Goal: Task Accomplishment & Management: Complete application form

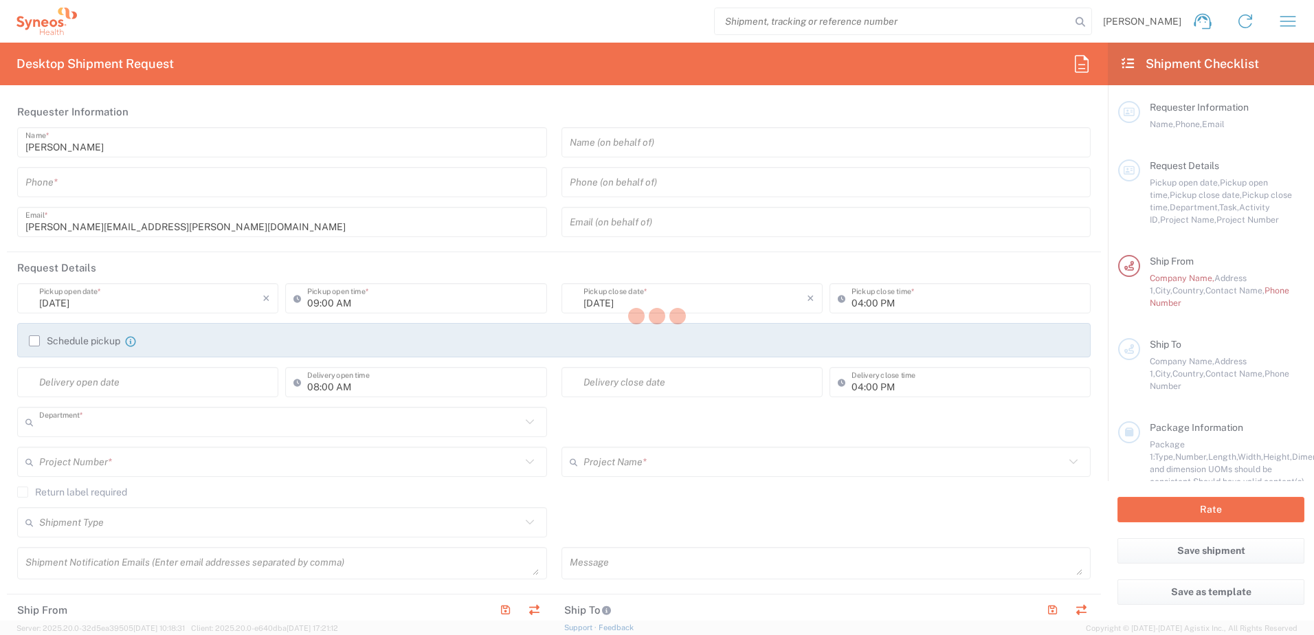
type input "8510"
type input "[GEOGRAPHIC_DATA]"
type input "Syneos Health UK Limited"
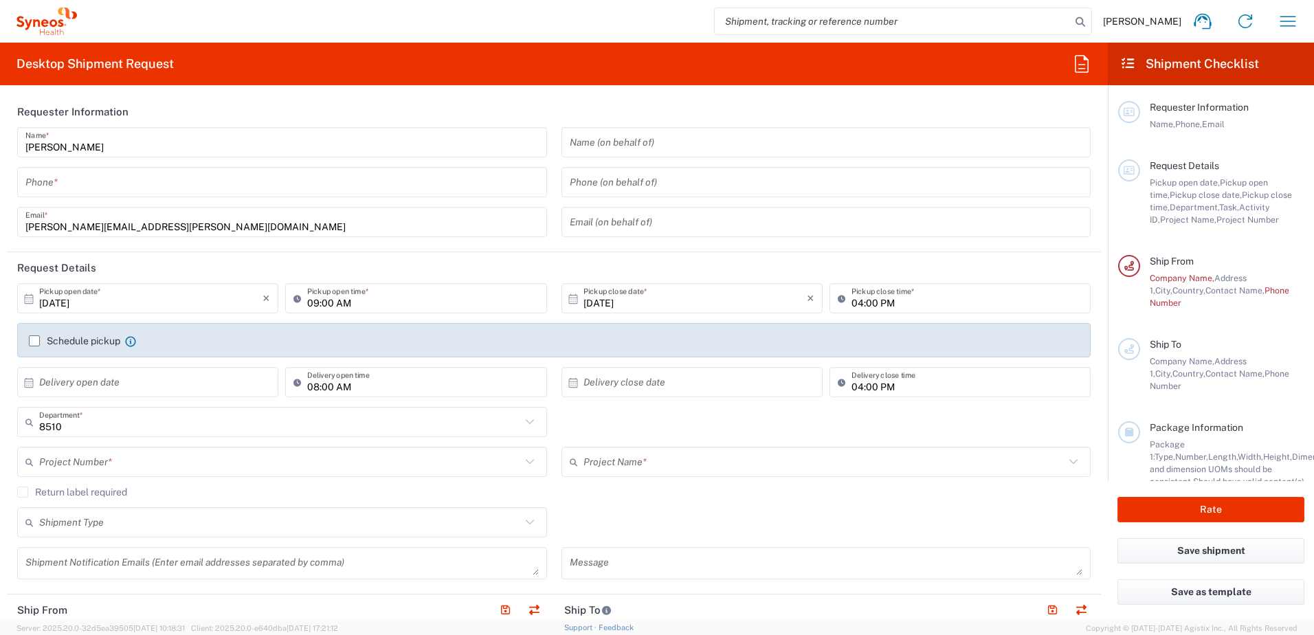
click at [1287, 23] on icon "button" at bounding box center [1288, 21] width 22 height 22
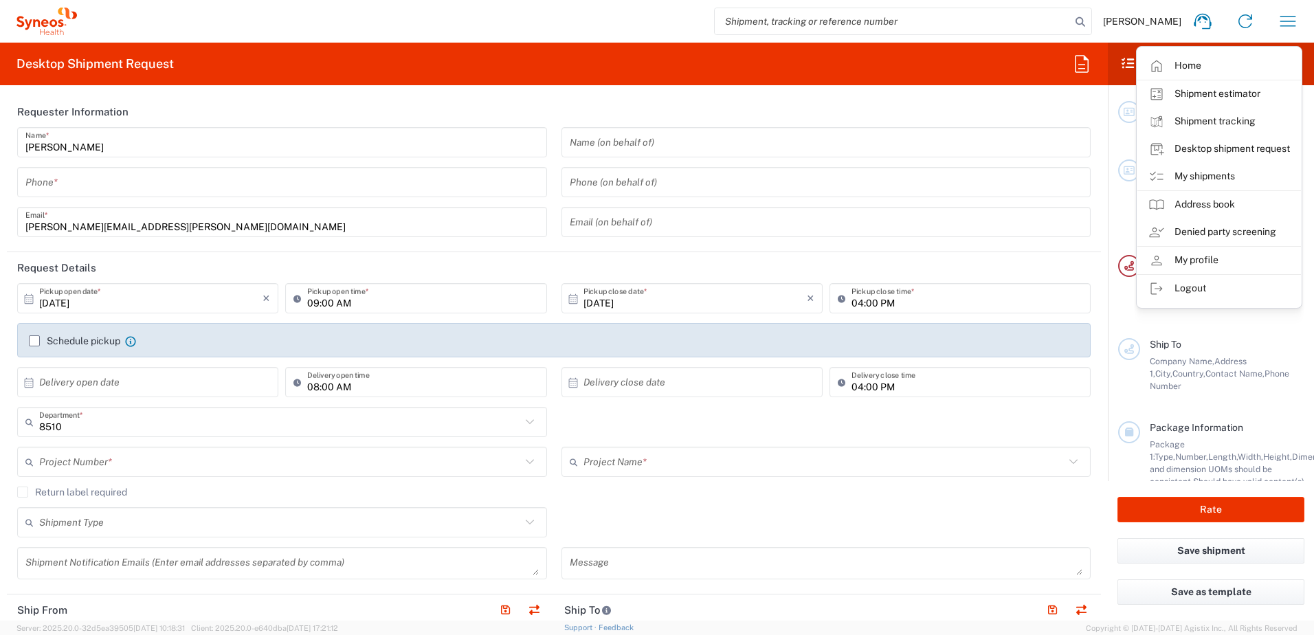
click at [1196, 167] on link "My shipments" at bounding box center [1219, 176] width 164 height 27
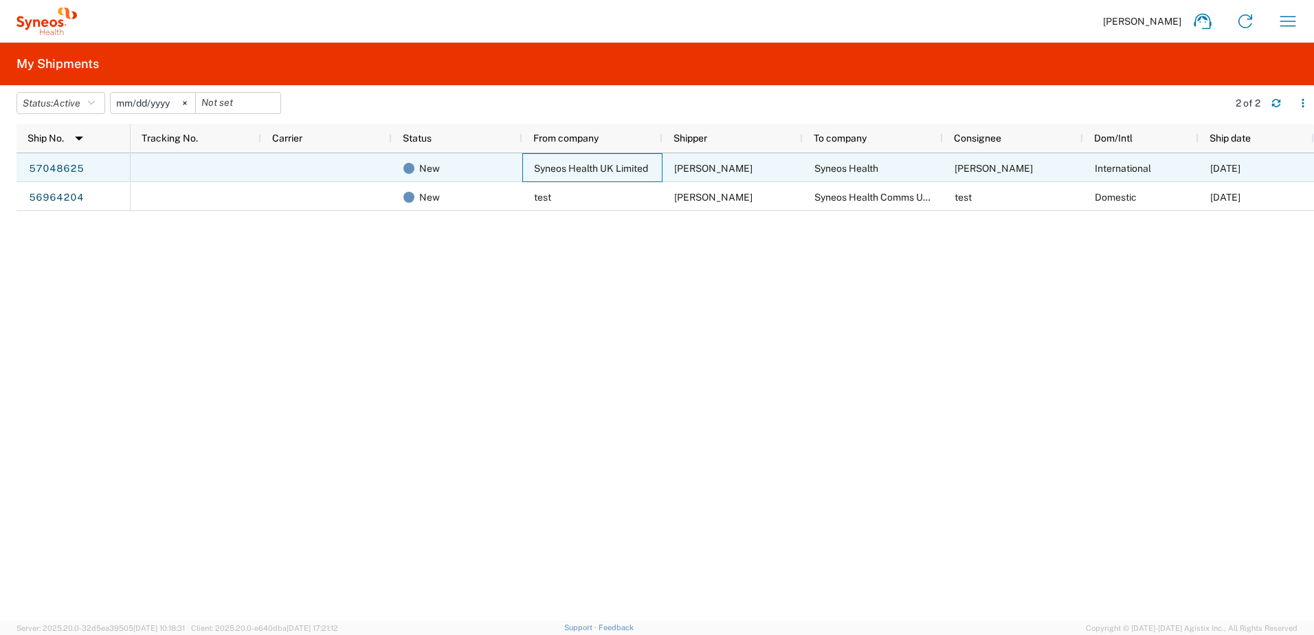
click at [621, 168] on span "Syneos Health UK Limited" at bounding box center [591, 168] width 114 height 11
click at [66, 164] on link "57048625" at bounding box center [56, 169] width 56 height 22
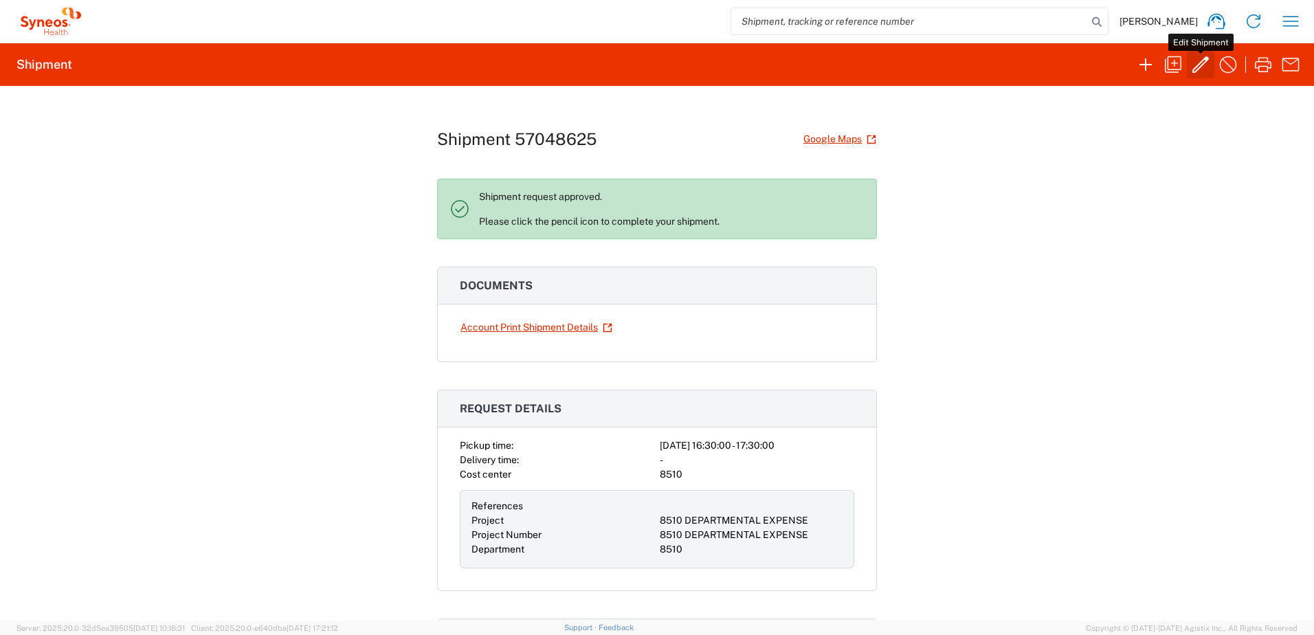
click at [1199, 60] on icon "button" at bounding box center [1201, 65] width 22 height 22
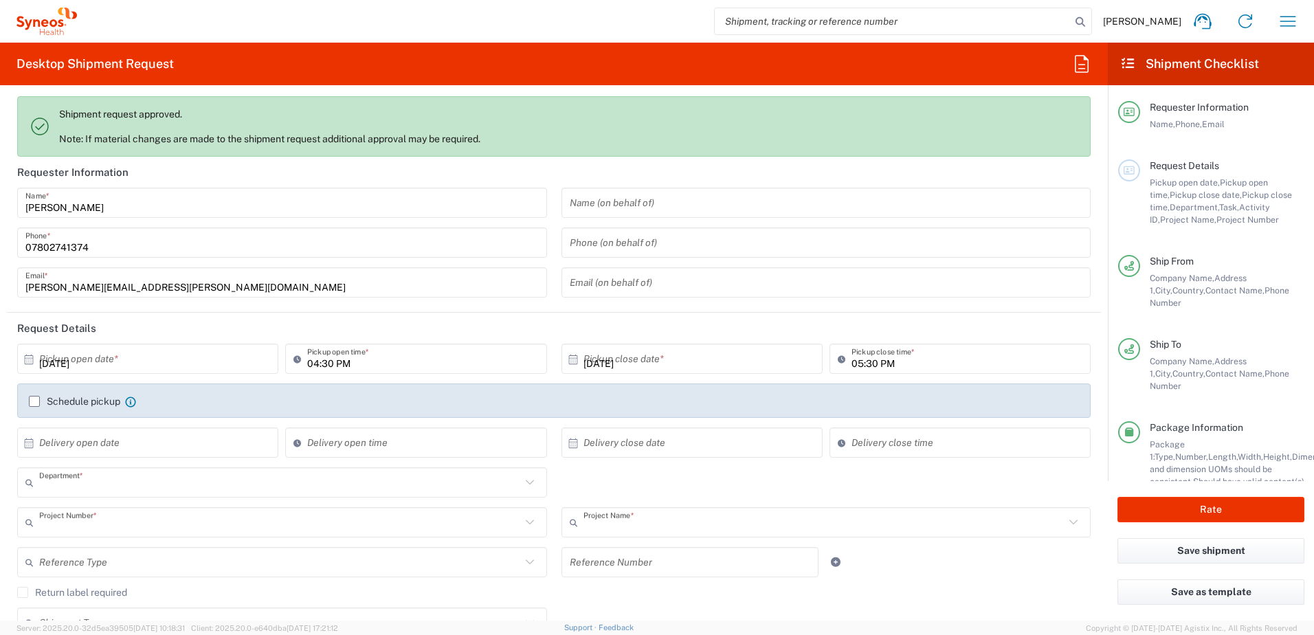
type input "8510"
type input "8510 DEPARTMENTAL EXPENSE"
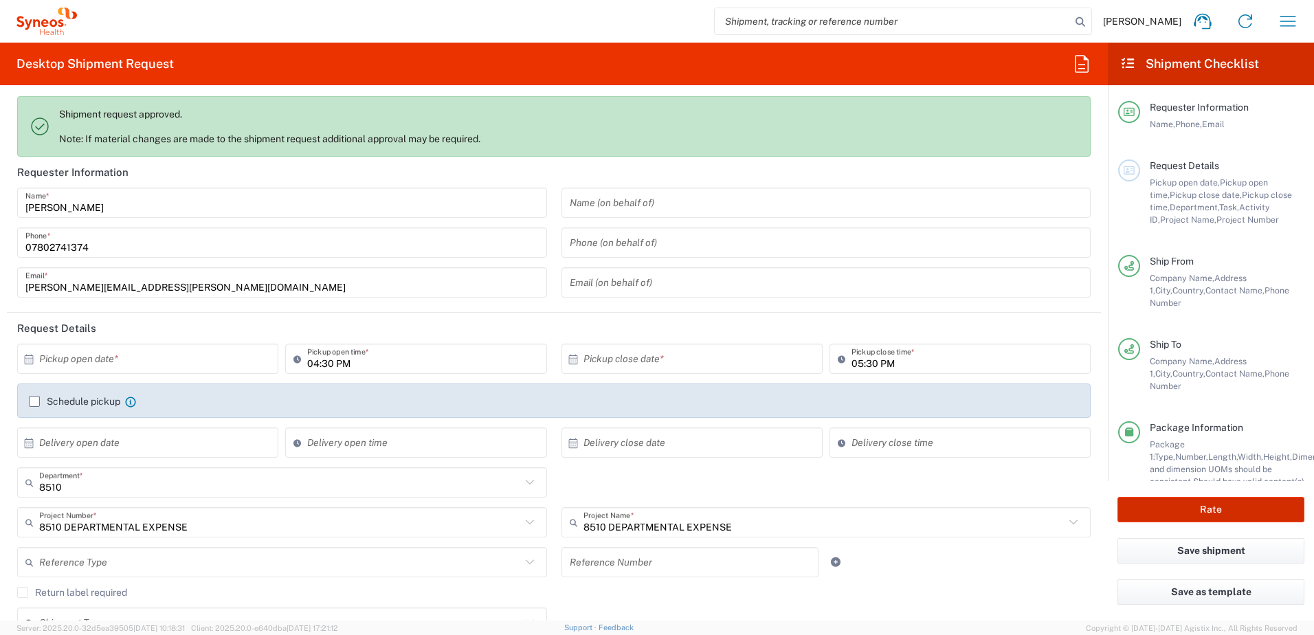
type input "[GEOGRAPHIC_DATA]"
type input "Envelope"
click at [1204, 495] on div "Rate" at bounding box center [1211, 509] width 206 height 57
click at [1205, 500] on button "Rate" at bounding box center [1210, 509] width 187 height 25
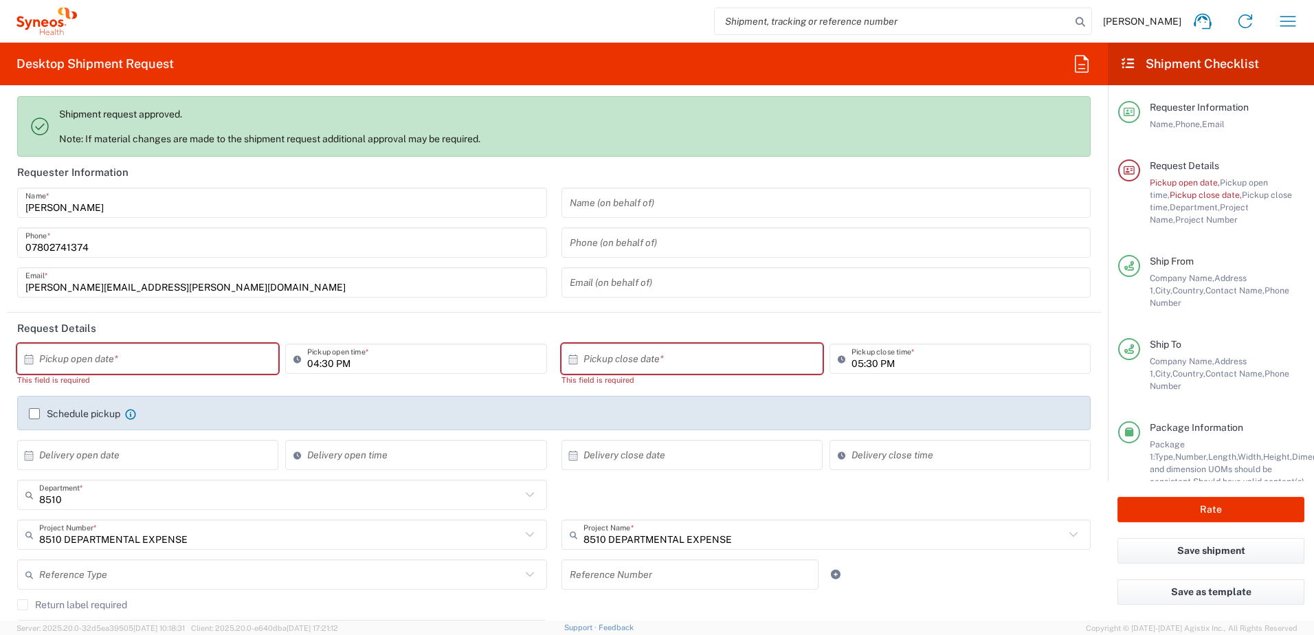
click at [203, 352] on input "text" at bounding box center [150, 359] width 223 height 24
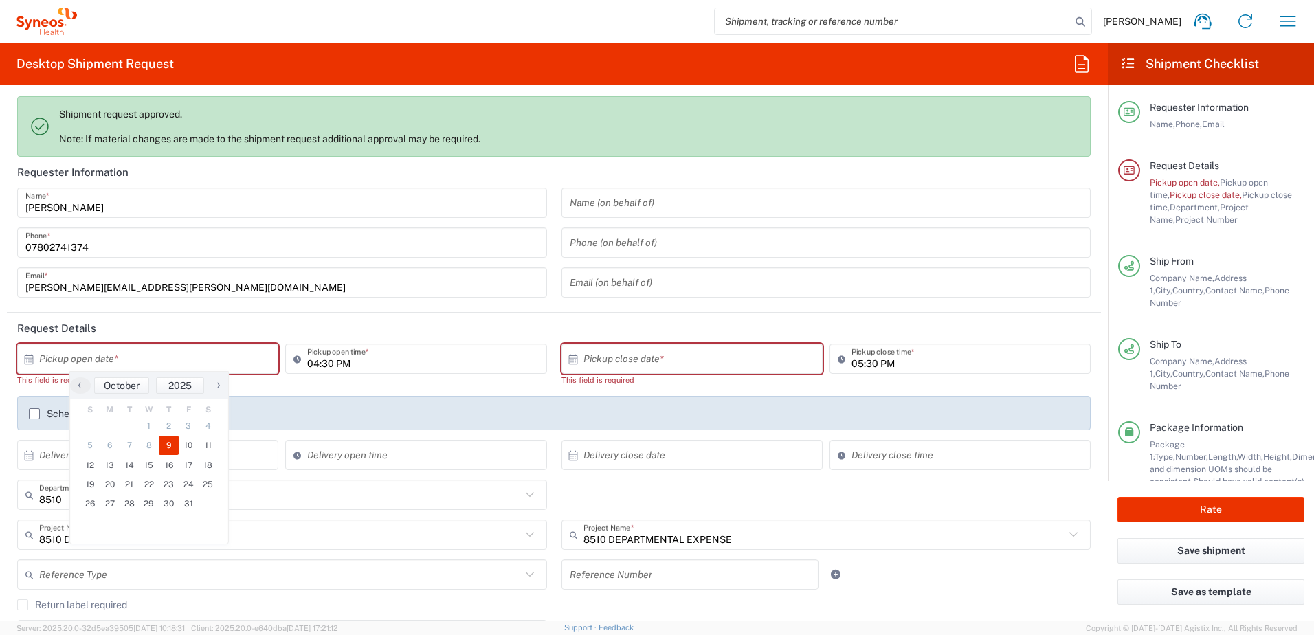
click at [166, 443] on span "9" at bounding box center [169, 445] width 20 height 19
type input "[DATE]"
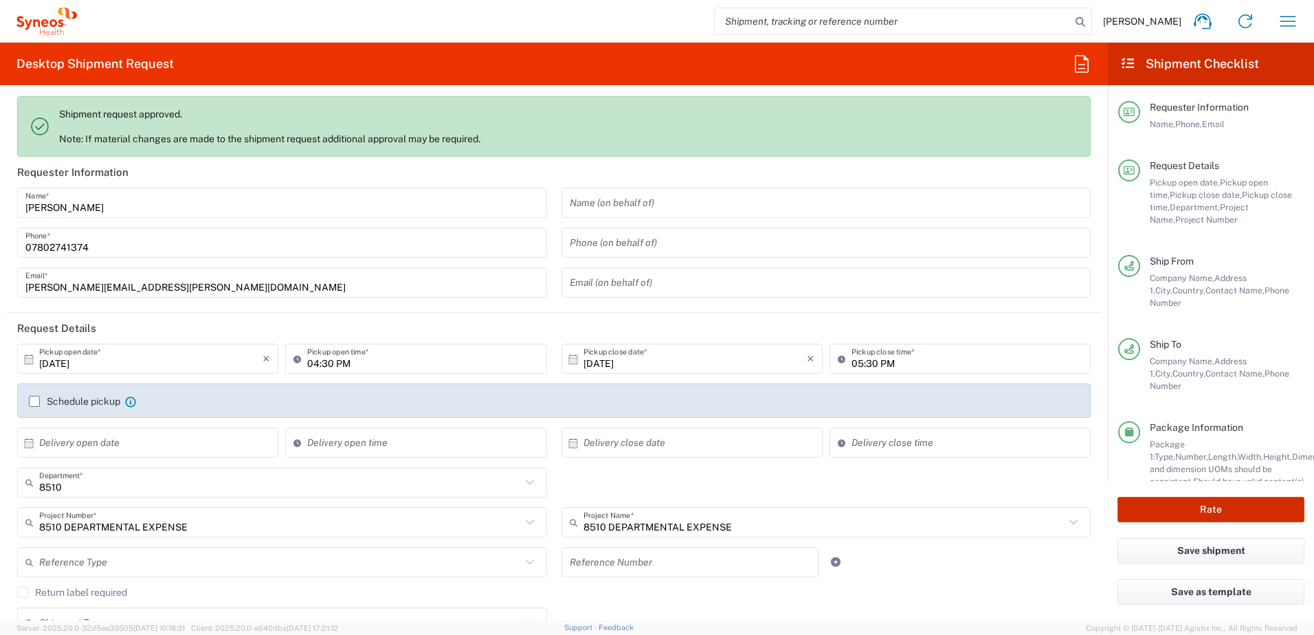
click at [1194, 497] on button "Rate" at bounding box center [1210, 509] width 187 height 25
click at [1205, 504] on button "Rate" at bounding box center [1210, 509] width 187 height 25
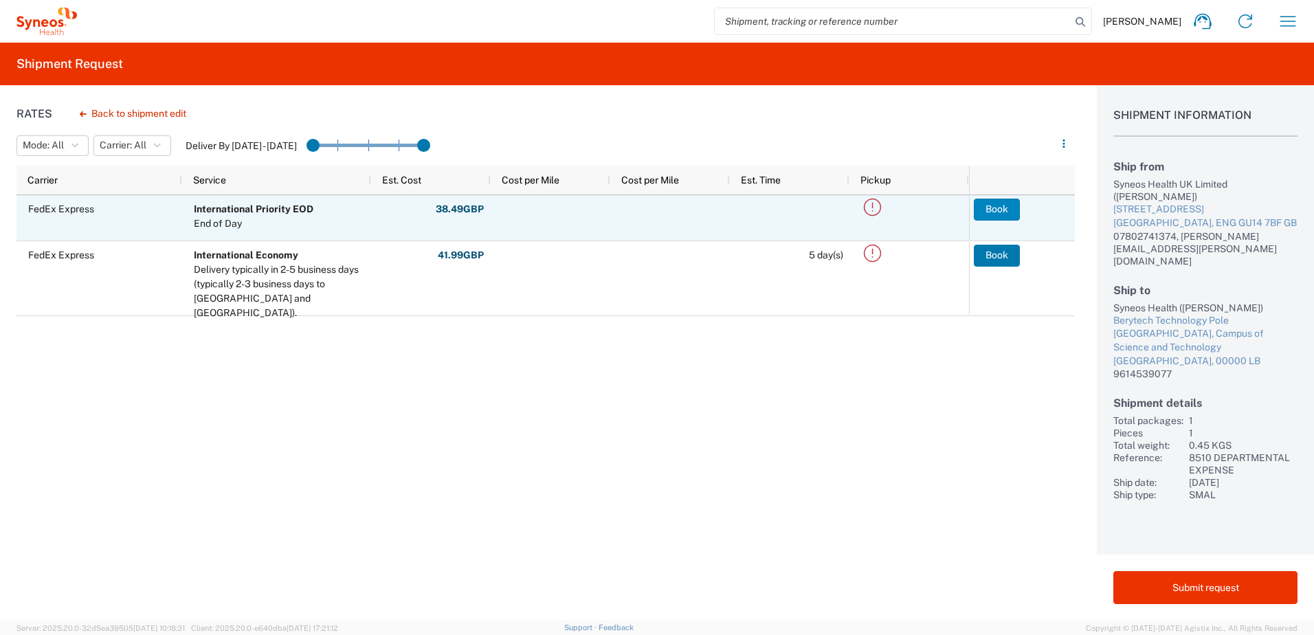
click at [1001, 214] on button "Book" at bounding box center [997, 210] width 46 height 22
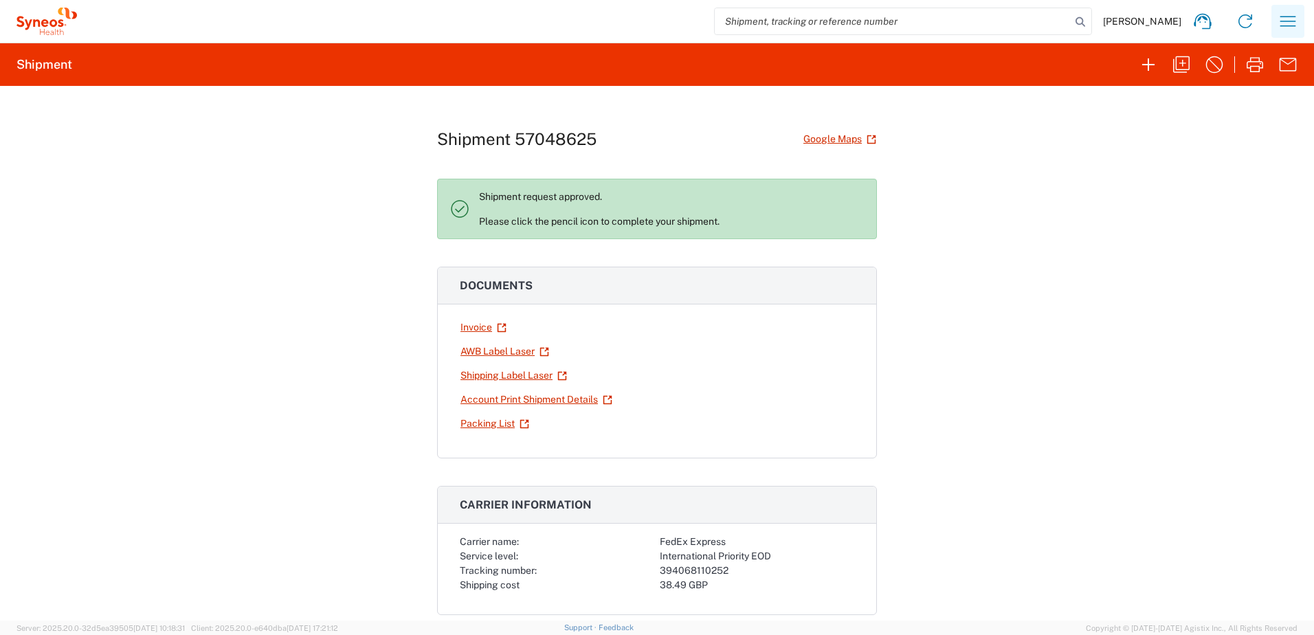
click at [1287, 20] on icon "button" at bounding box center [1288, 21] width 22 height 22
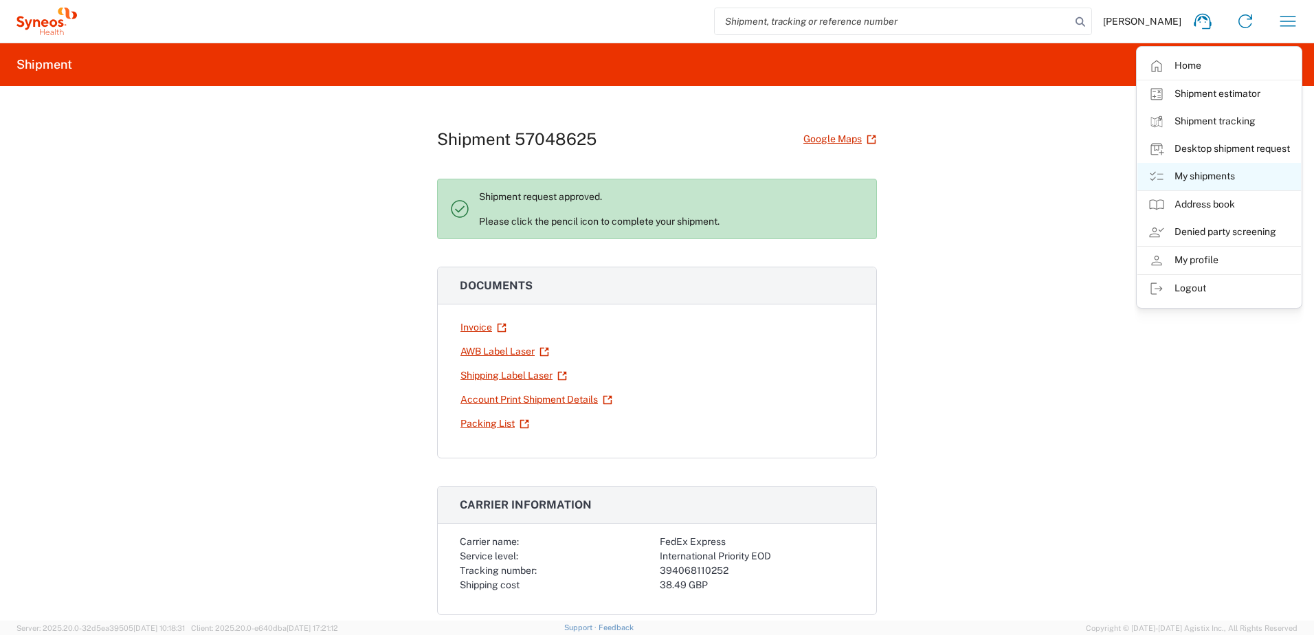
click at [1187, 166] on link "My shipments" at bounding box center [1219, 176] width 164 height 27
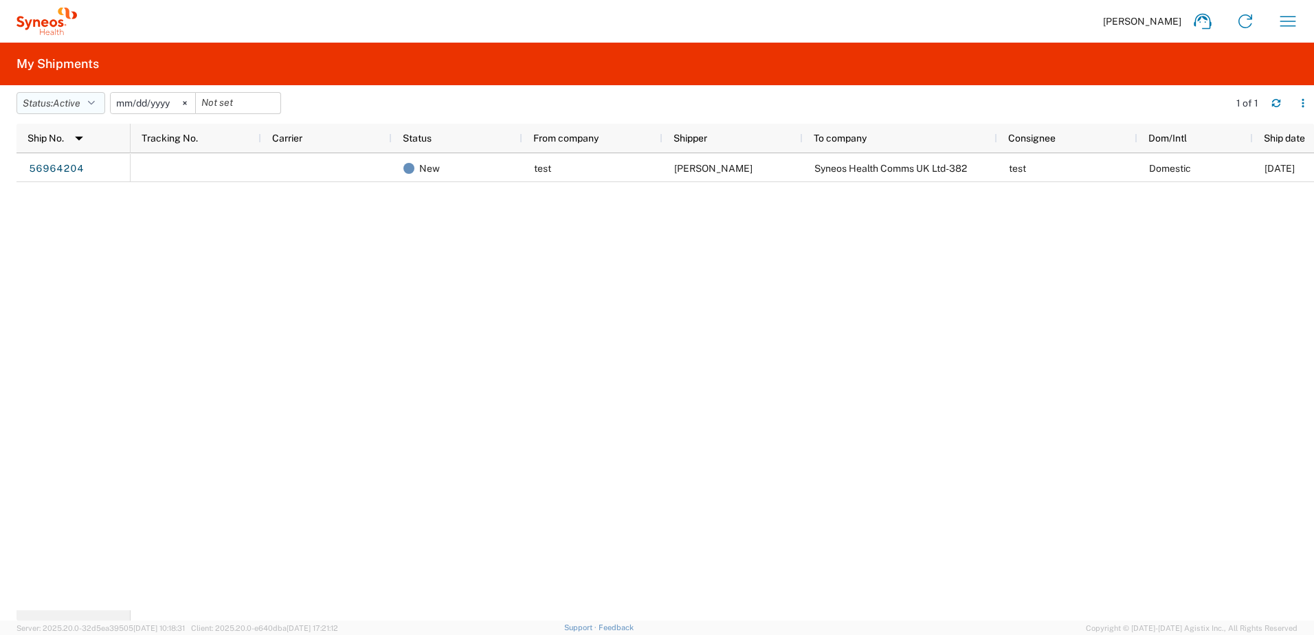
click at [75, 100] on span "Active" at bounding box center [66, 103] width 27 height 11
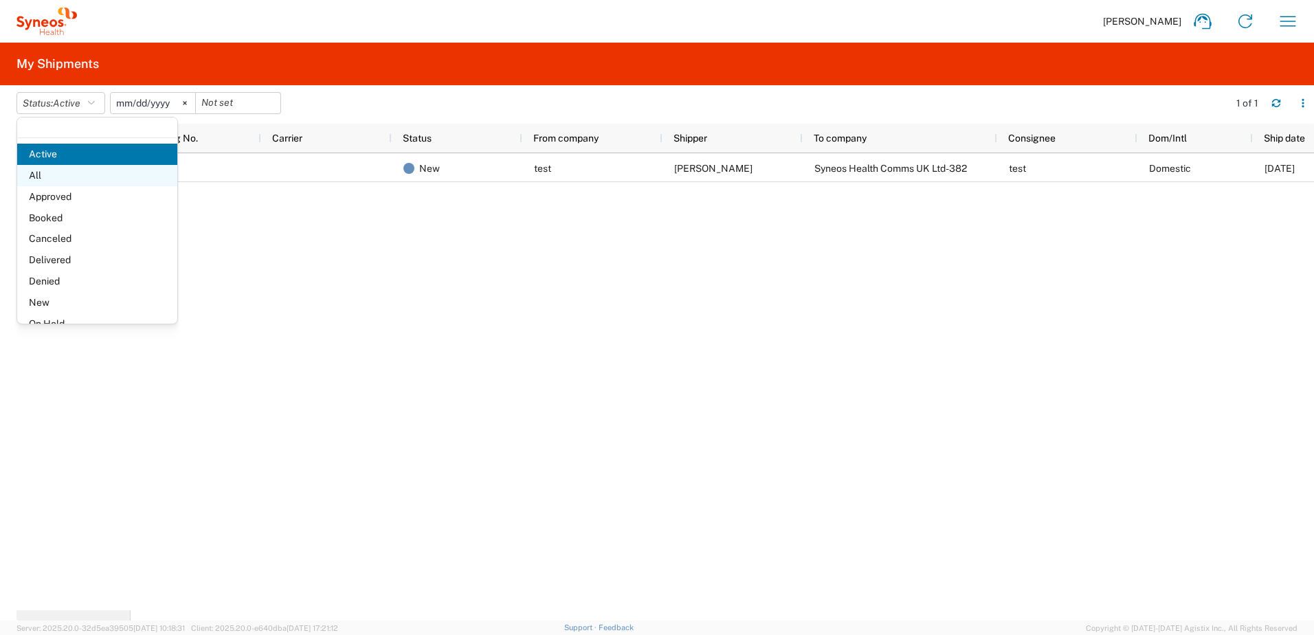
click at [45, 172] on span "All" at bounding box center [97, 175] width 160 height 21
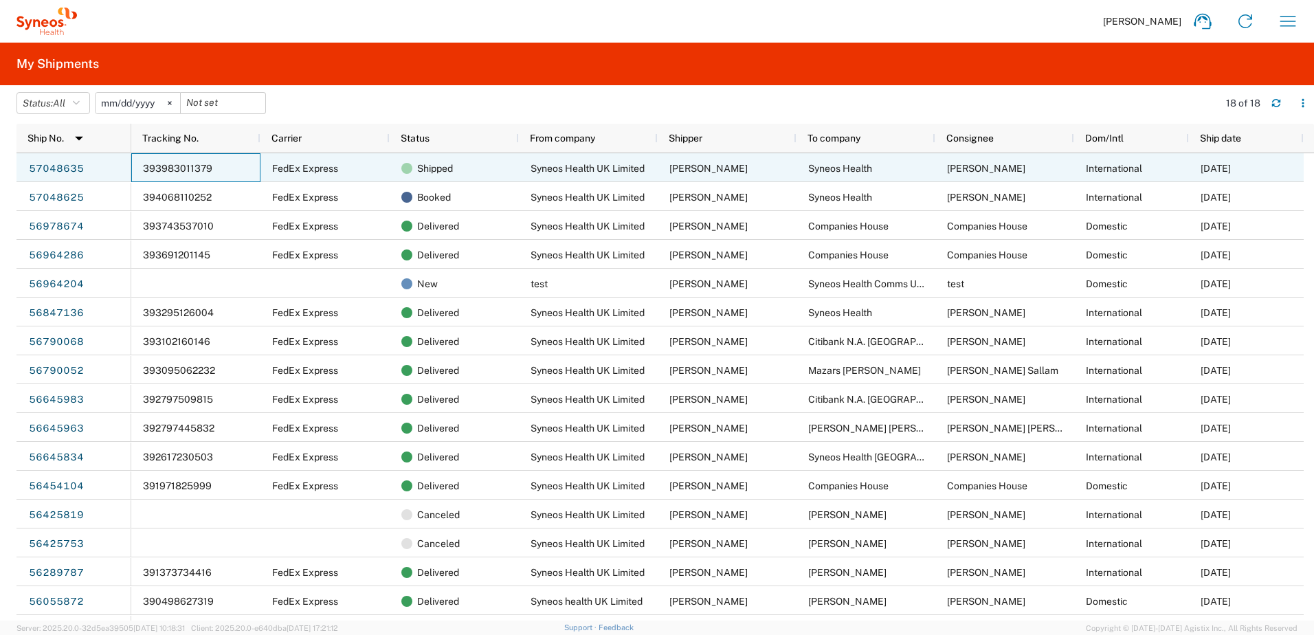
drag, startPoint x: 221, startPoint y: 166, endPoint x: 174, endPoint y: 163, distance: 46.8
click at [157, 156] on div "393983011379" at bounding box center [195, 167] width 129 height 29
click at [178, 164] on span "393983011379" at bounding box center [177, 168] width 69 height 11
drag, startPoint x: 209, startPoint y: 169, endPoint x: 142, endPoint y: 162, distance: 67.7
click at [142, 162] on div "393983011379" at bounding box center [195, 167] width 129 height 29
